Goal: Transaction & Acquisition: Purchase product/service

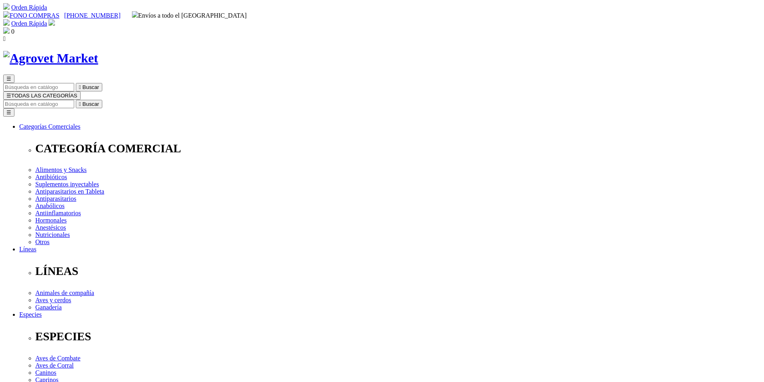
click at [74, 100] on input "Buscar" at bounding box center [38, 104] width 71 height 8
paste input "ATREVIA XR MEDIUM (10 - 20 KG) x 1 UND"
type input "ATREVIA XR MEDIUM (10 - 20 KG) x 1 UND"
click at [248, 101] on icon "" at bounding box center [247, 104] width 2 height 6
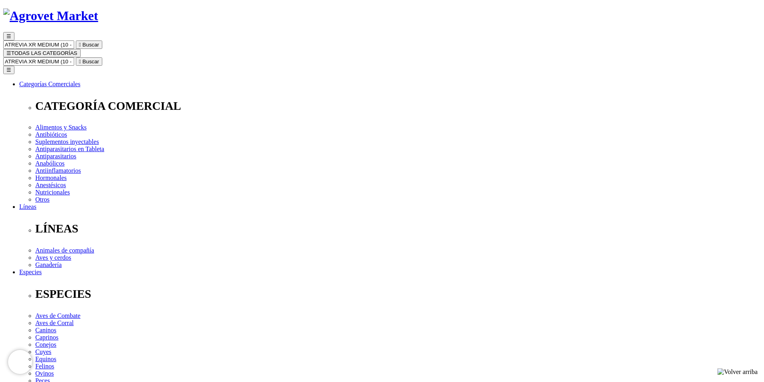
scroll to position [40, 0]
